Goal: Task Accomplishment & Management: Manage account settings

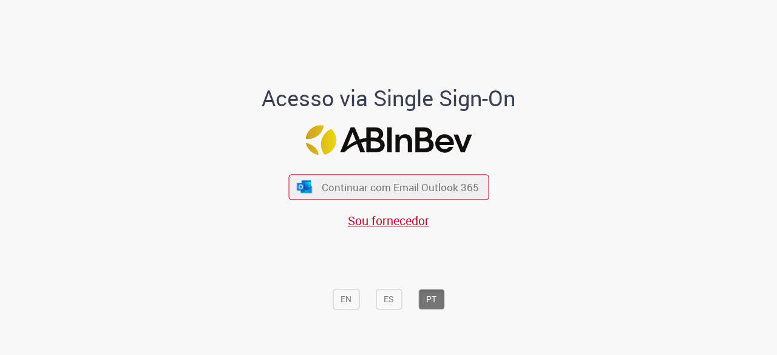
click at [402, 187] on span "Continuar com Email Outlook 365" at bounding box center [400, 187] width 157 height 14
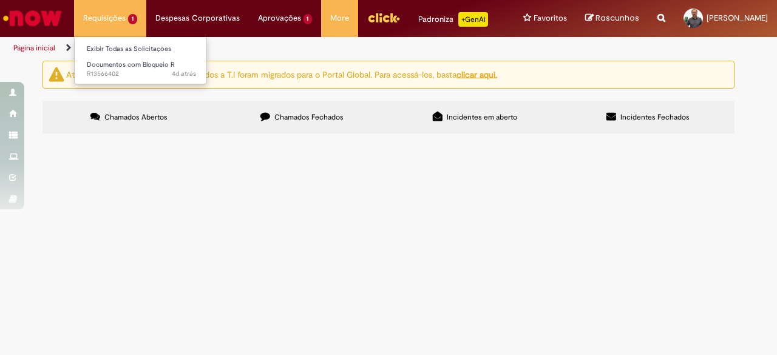
click at [117, 15] on li "Requisições 1 Exibir Todas as Solicitações Documentos com Bloqueio R 4d atrás 4…" at bounding box center [110, 18] width 72 height 36
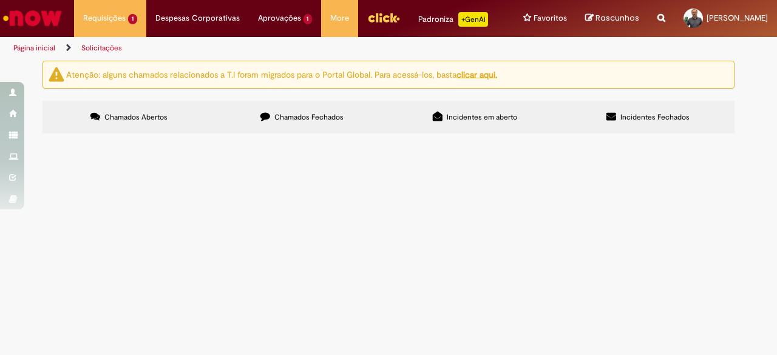
click at [44, 48] on link "Página inicial" at bounding box center [34, 48] width 42 height 10
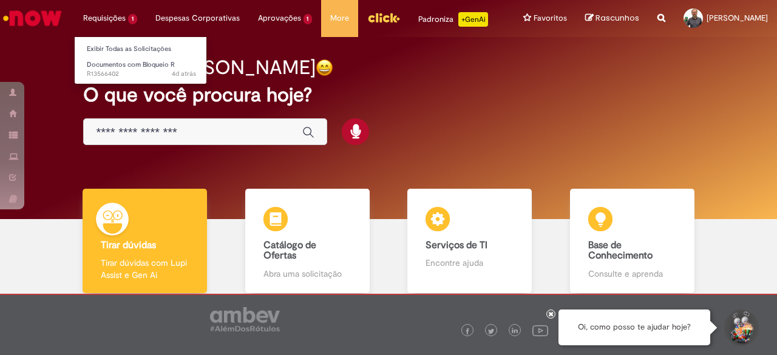
click at [121, 22] on li "Requisições 1 Exibir Todas as Solicitações Documentos com Bloqueio R 4d atrás 4…" at bounding box center [110, 18] width 72 height 36
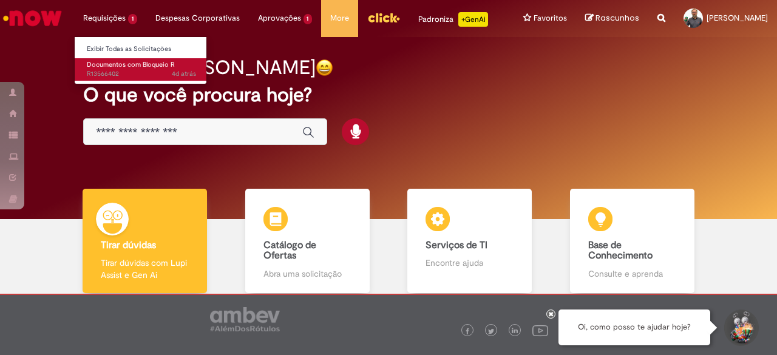
click at [125, 70] on span "4d atrás 4 dias atrás R13566402" at bounding box center [141, 74] width 109 height 10
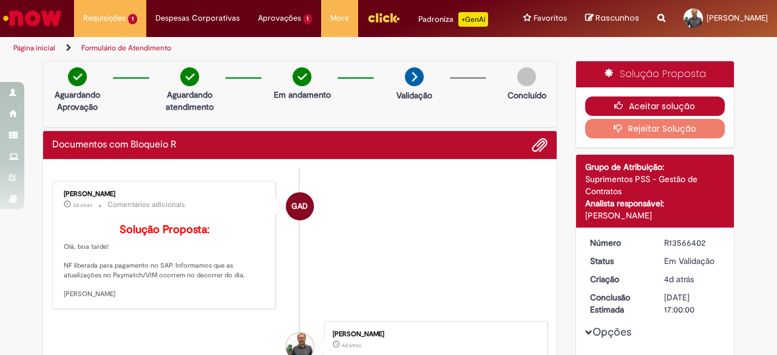
click at [655, 107] on button "Aceitar solução" at bounding box center [655, 106] width 140 height 19
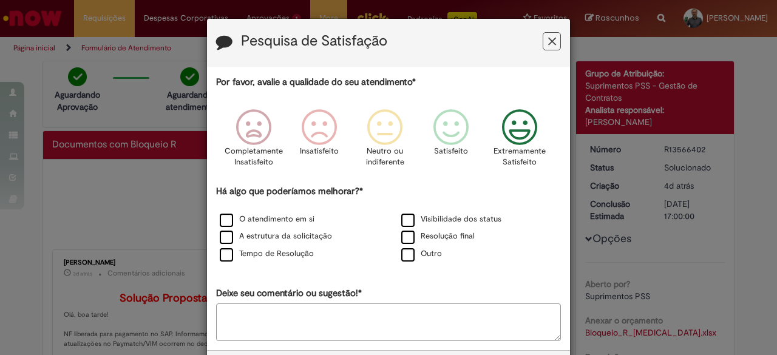
click at [520, 128] on icon "Feedback" at bounding box center [520, 127] width 46 height 36
click at [290, 214] on label "O atendimento em si" at bounding box center [267, 220] width 95 height 12
click at [293, 253] on label "Tempo de Resolução" at bounding box center [267, 254] width 94 height 12
click at [301, 236] on label "A estrutura da solicitação" at bounding box center [276, 237] width 112 height 12
click at [426, 233] on label "Resolução final" at bounding box center [437, 237] width 73 height 12
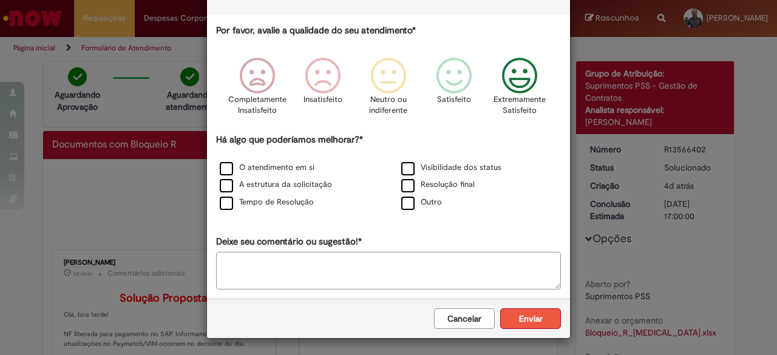
scroll to position [51, 0]
click at [538, 321] on button "Enviar" at bounding box center [530, 319] width 61 height 21
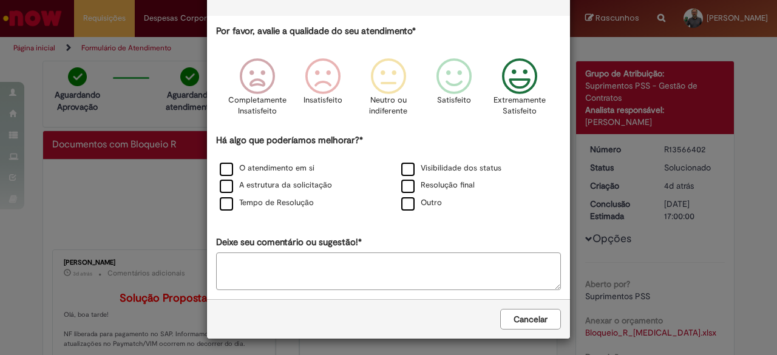
scroll to position [0, 0]
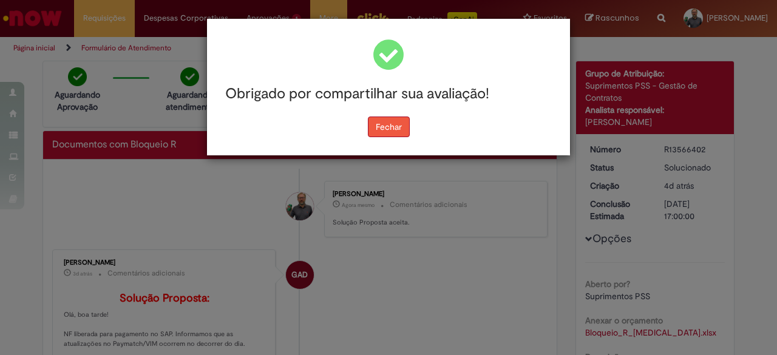
click at [400, 128] on button "Fechar" at bounding box center [389, 127] width 42 height 21
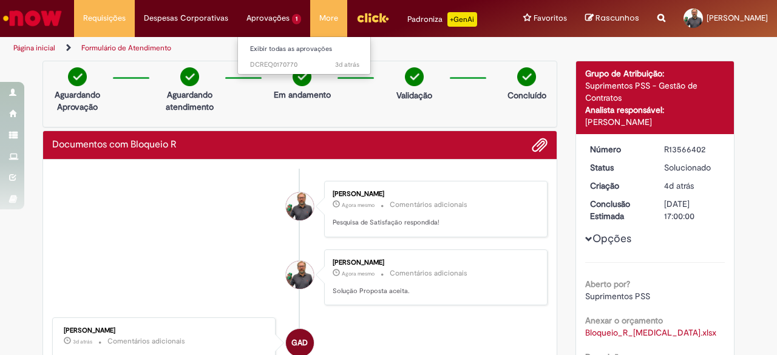
click at [270, 23] on li "Aprovações 1 Exibir todas as aprovações 3d atrás 3 dias atrás DCREQ0170770" at bounding box center [273, 18] width 73 height 36
click at [272, 62] on span "3d atrás 3 dias atrás DCREQ0170770" at bounding box center [304, 65] width 109 height 10
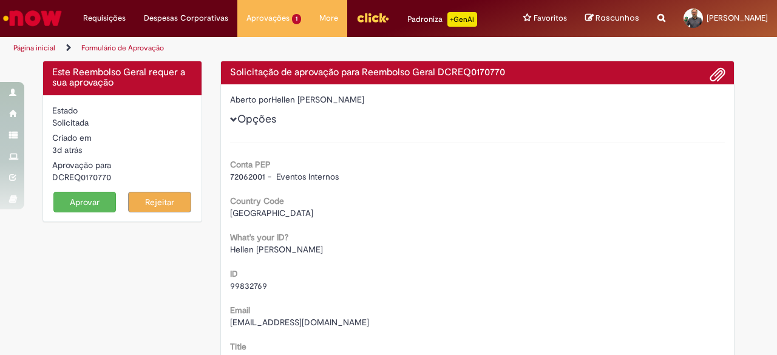
scroll to position [2, 0]
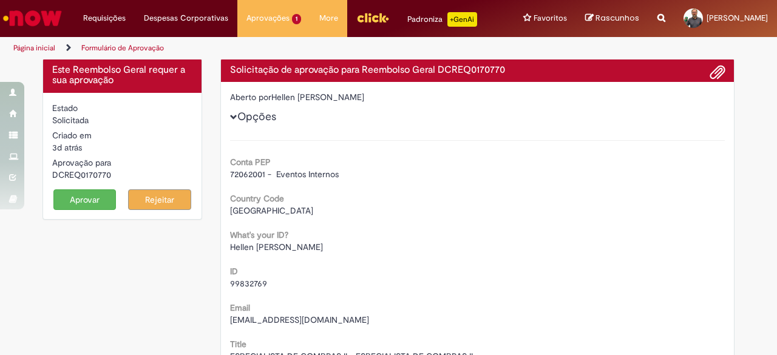
click at [69, 196] on button "Aprovar" at bounding box center [84, 199] width 63 height 21
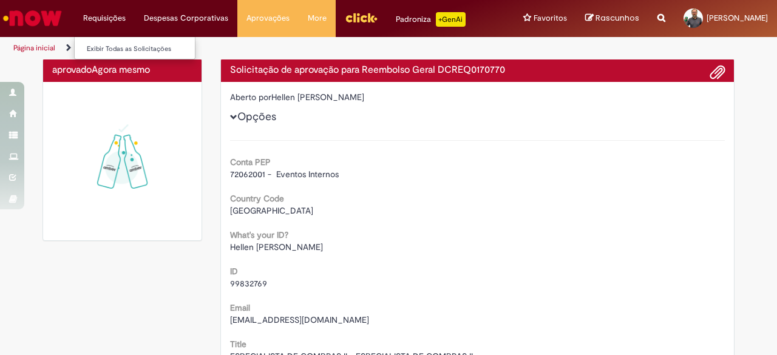
click at [117, 21] on li "Requisições Exibir Todas as Solicitações" at bounding box center [104, 18] width 61 height 36
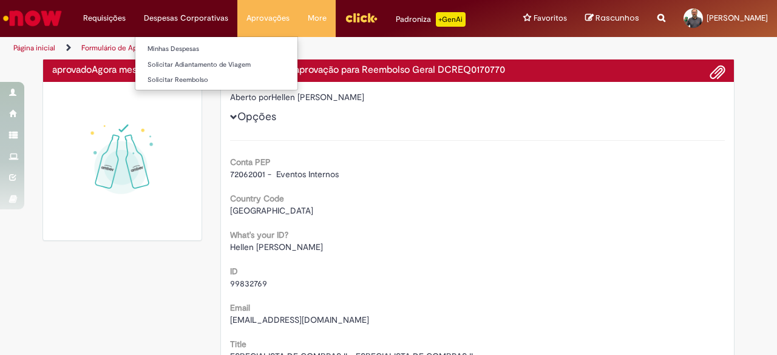
click at [158, 19] on li "Despesas Corporativas Minhas Despesas Solicitar Adiantamento de Viagem Solicita…" at bounding box center [186, 18] width 103 height 36
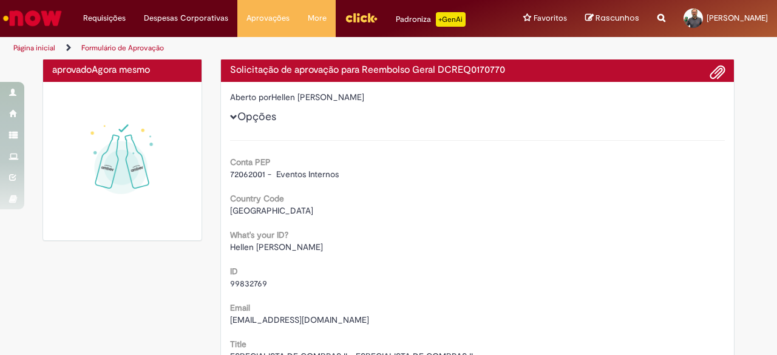
click at [42, 49] on link "Página inicial" at bounding box center [34, 48] width 42 height 10
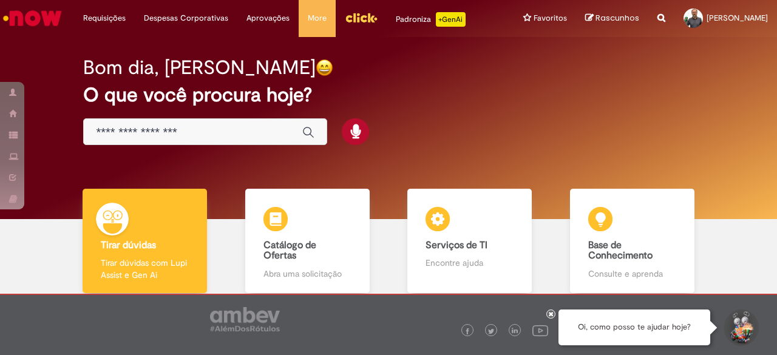
click at [42, 49] on div "Bom dia, [PERSON_NAME] O que você procura hoje?" at bounding box center [388, 128] width 759 height 182
